Goal: Task Accomplishment & Management: Manage account settings

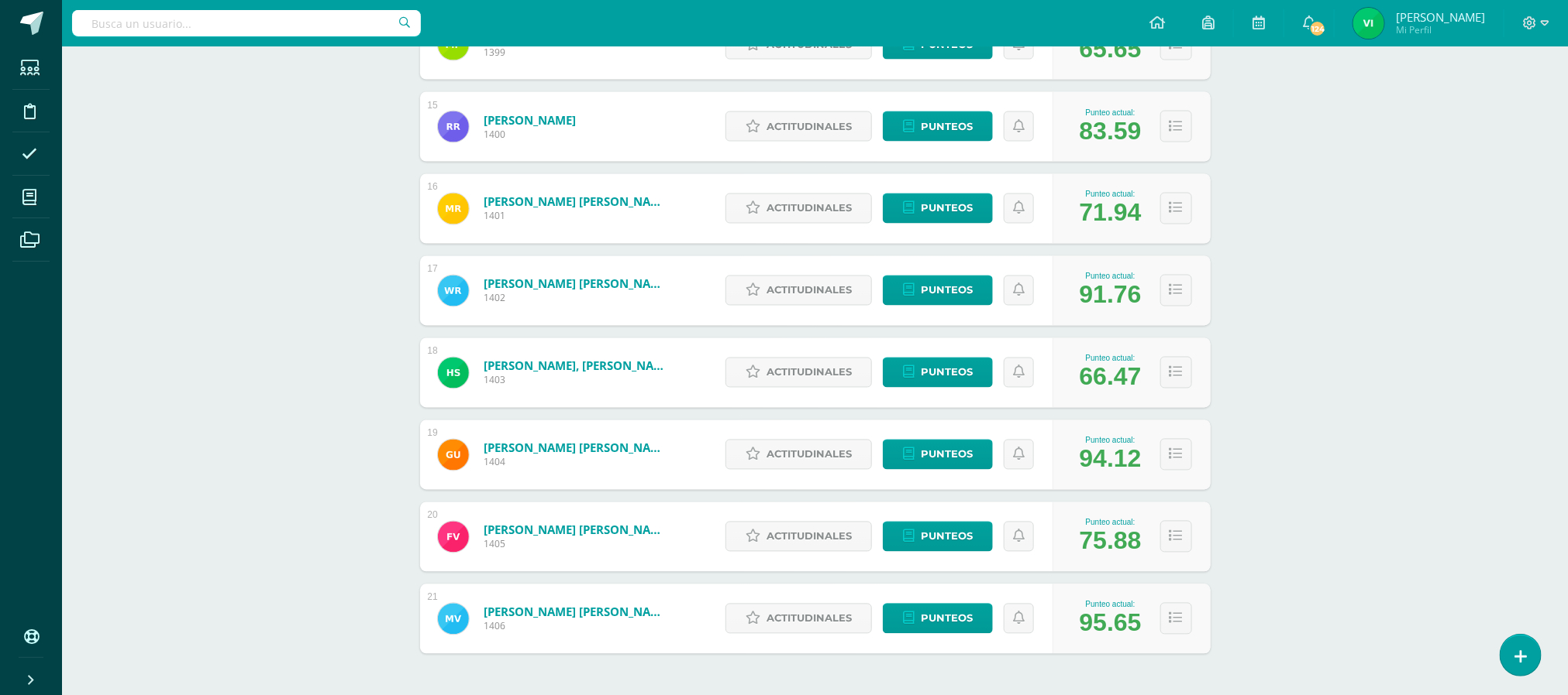
scroll to position [1457, 0]
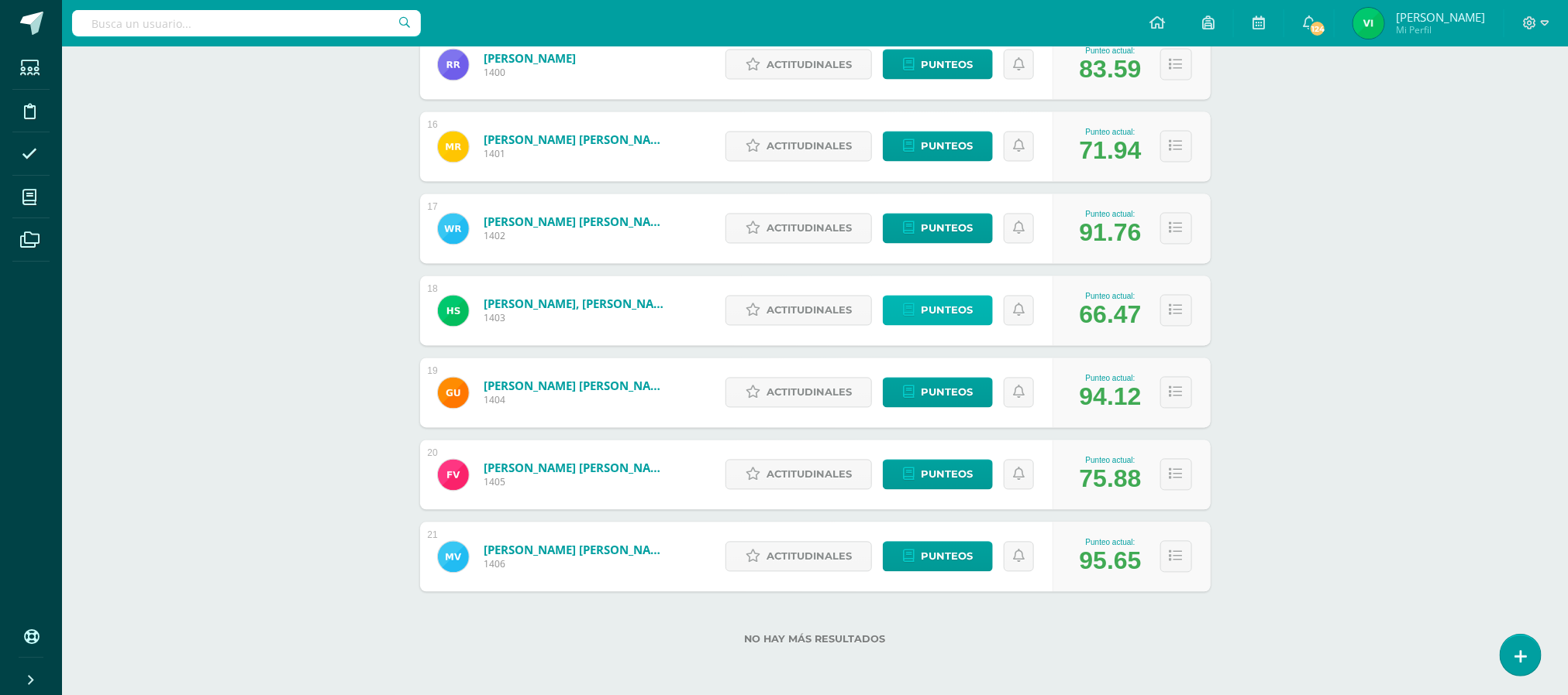
click at [937, 305] on span "Punteos" at bounding box center [947, 310] width 52 height 29
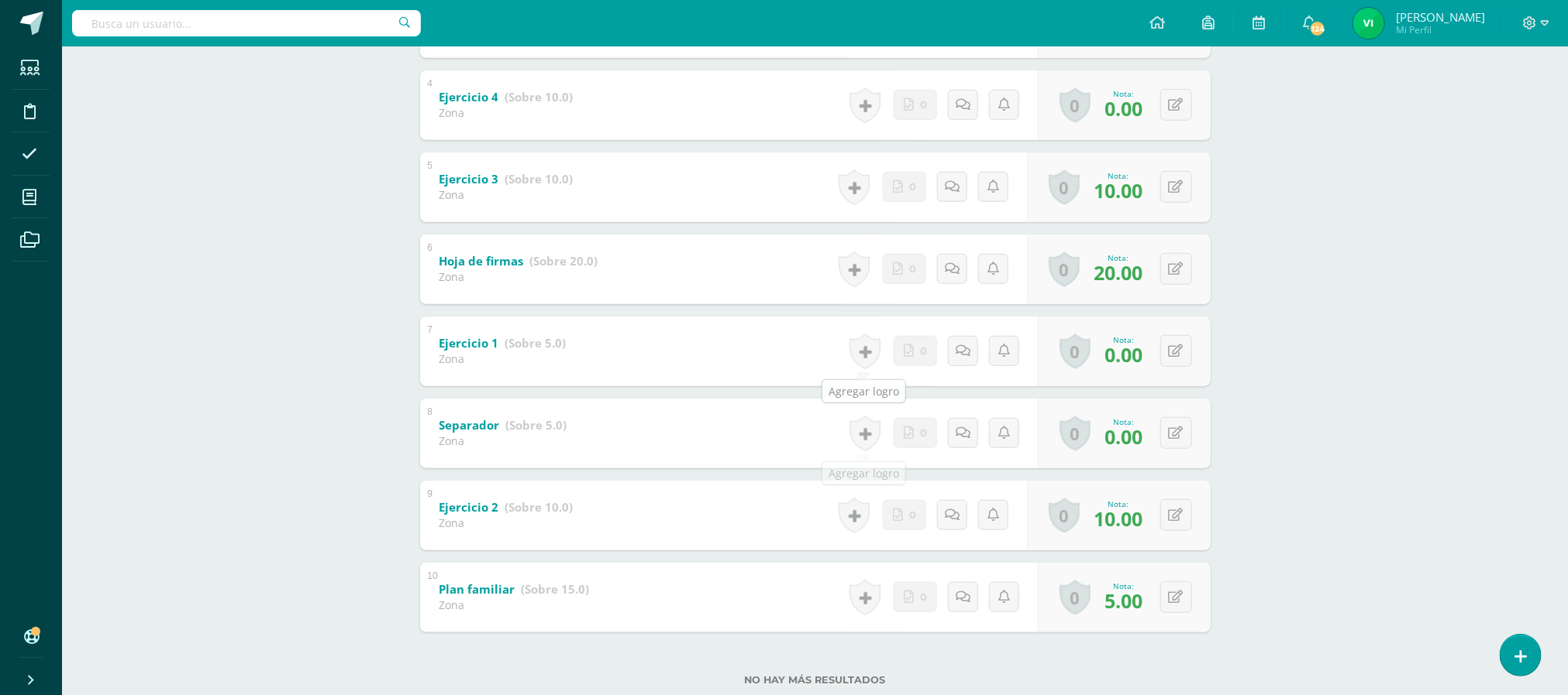
scroll to position [581, 0]
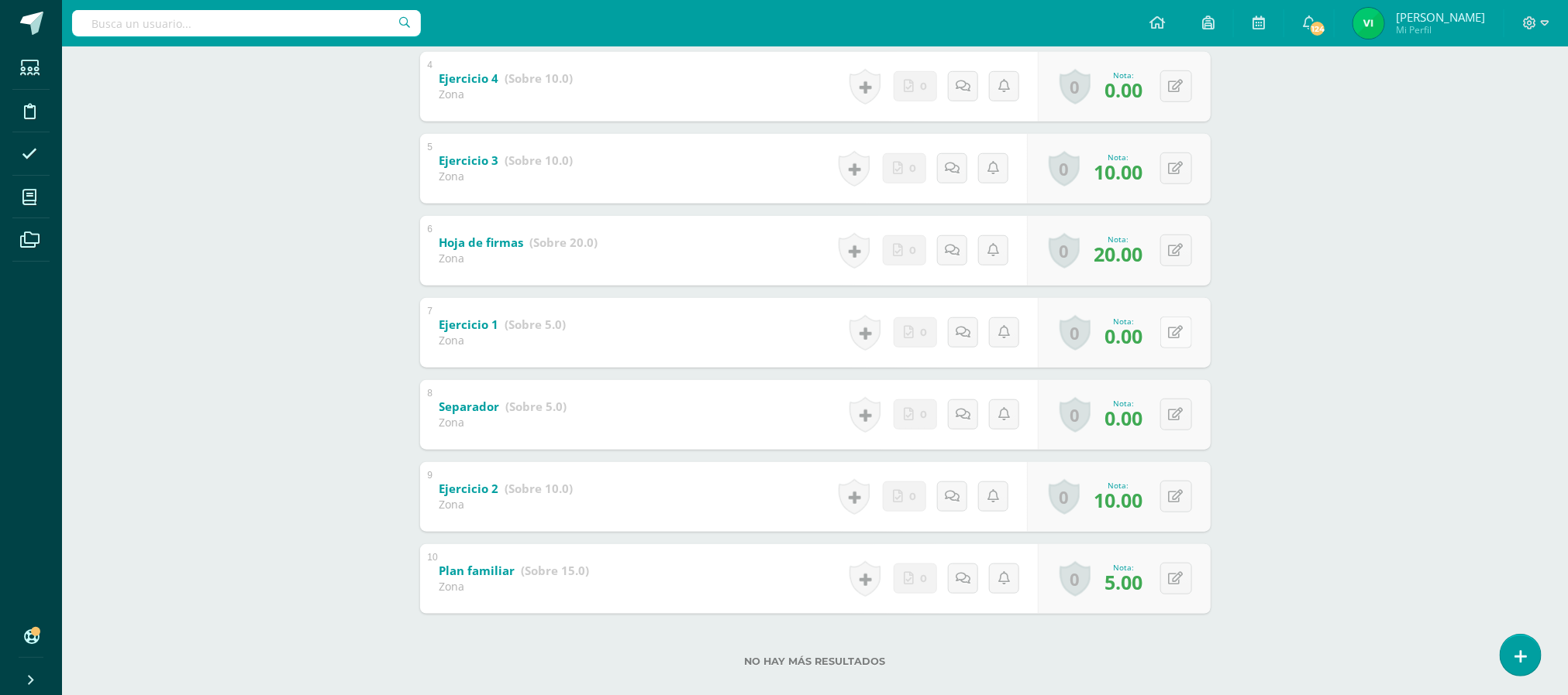
click at [1184, 335] on button at bounding box center [1176, 333] width 32 height 32
type input "3"
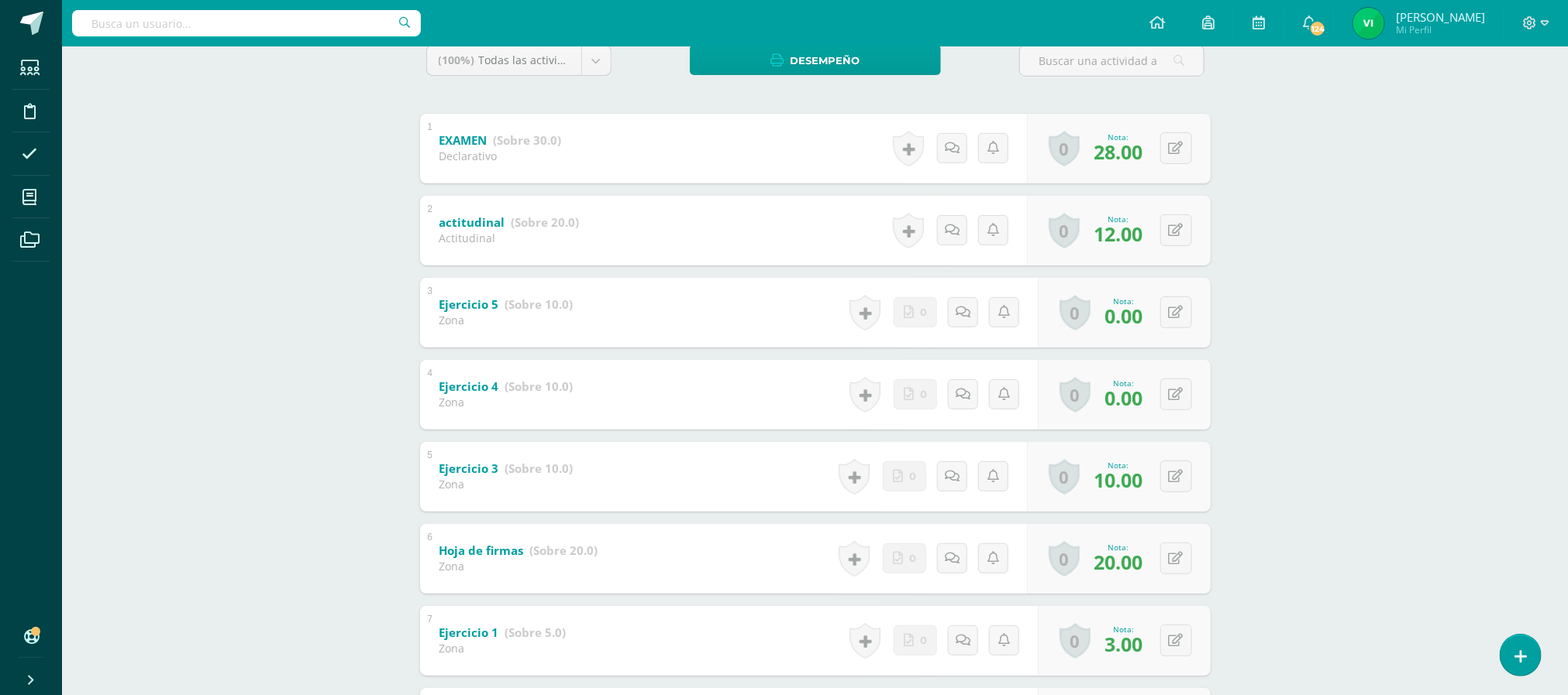
scroll to position [233, 0]
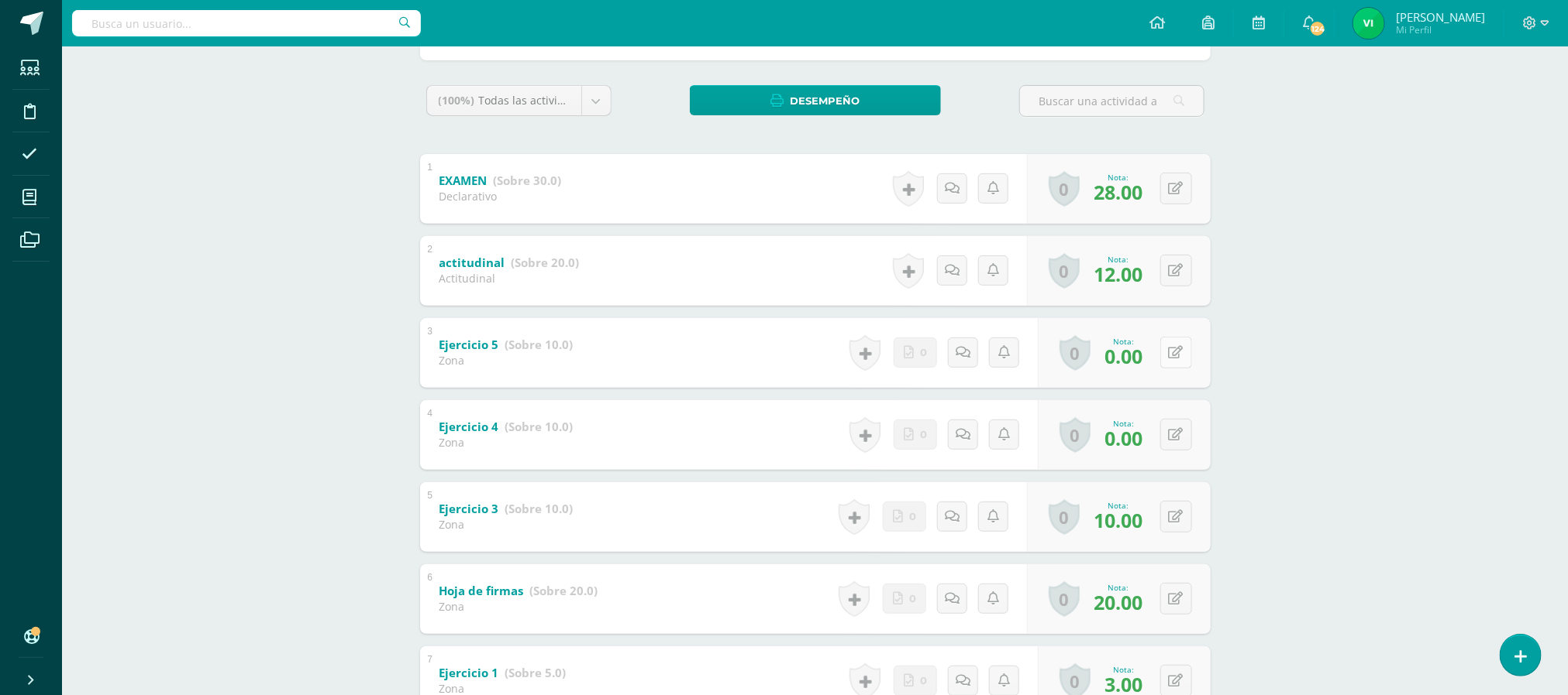
click at [1181, 356] on icon at bounding box center [1176, 353] width 15 height 13
type input "5"
click at [1181, 445] on button at bounding box center [1186, 435] width 32 height 32
type input "5"
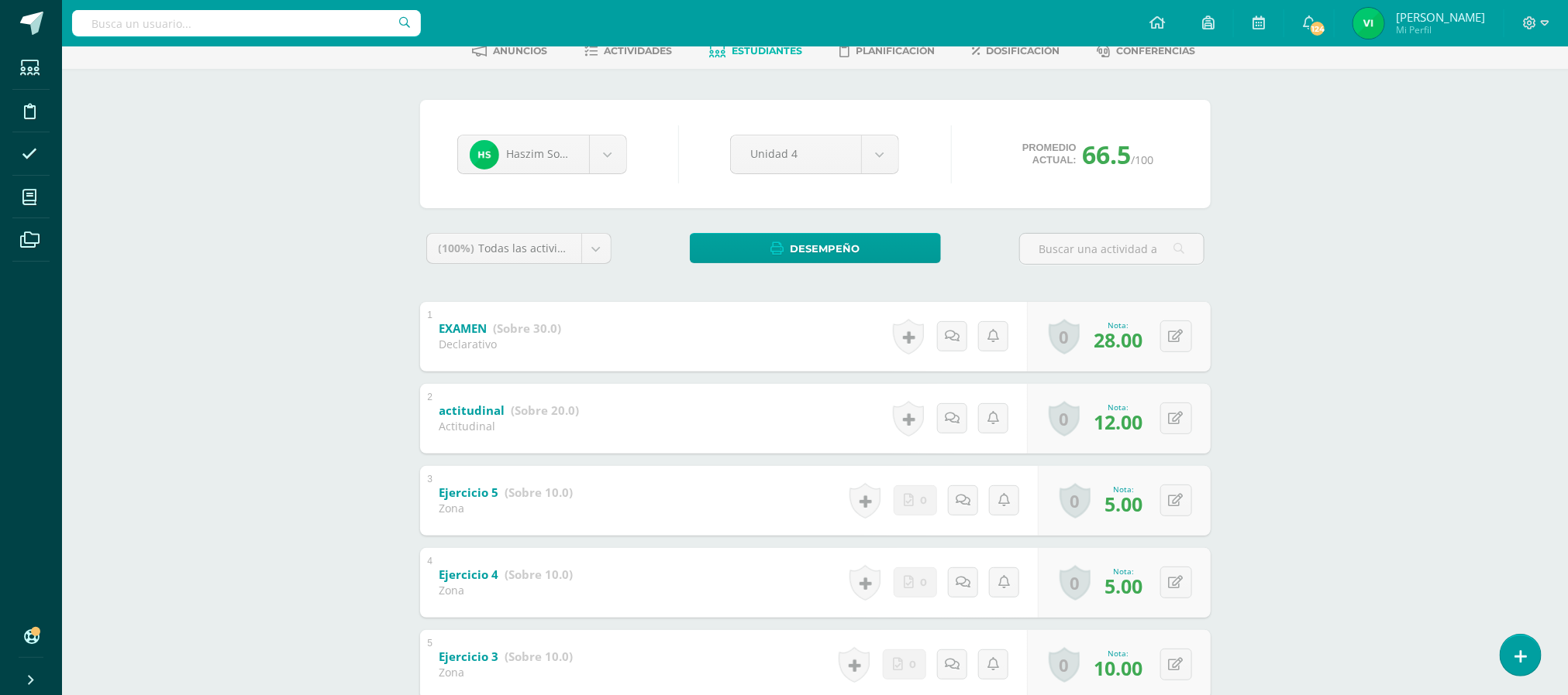
scroll to position [0, 0]
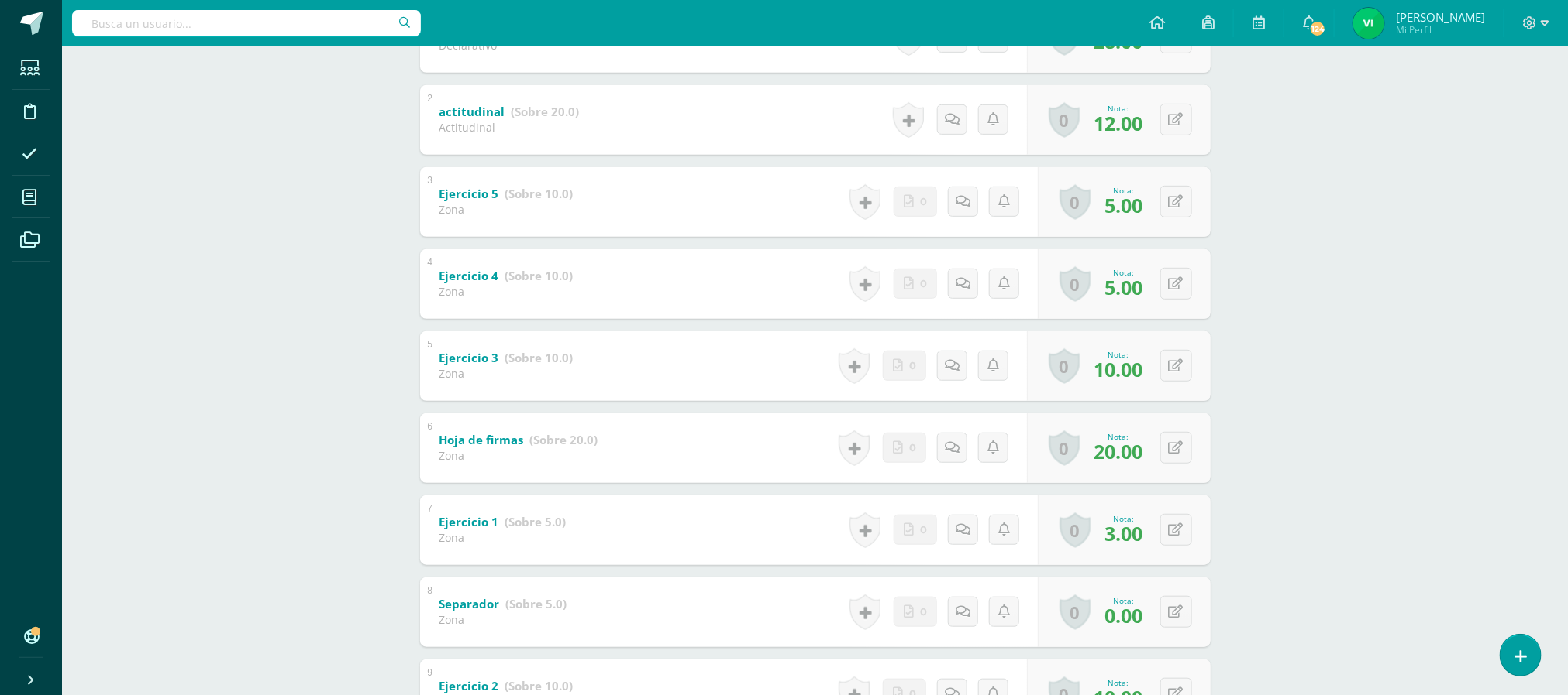
scroll to position [233, 0]
